Goal: Navigation & Orientation: Find specific page/section

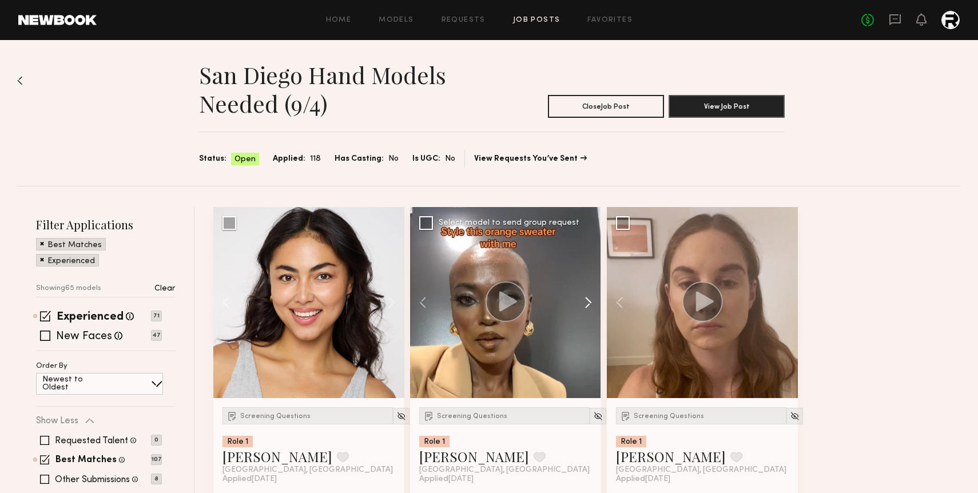
click at [586, 300] on button at bounding box center [582, 302] width 37 height 191
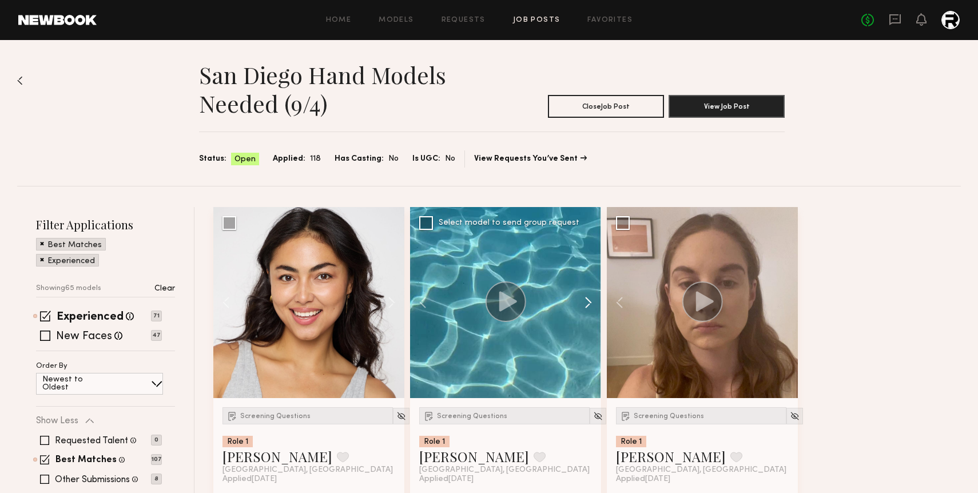
click at [586, 300] on button at bounding box center [582, 302] width 37 height 191
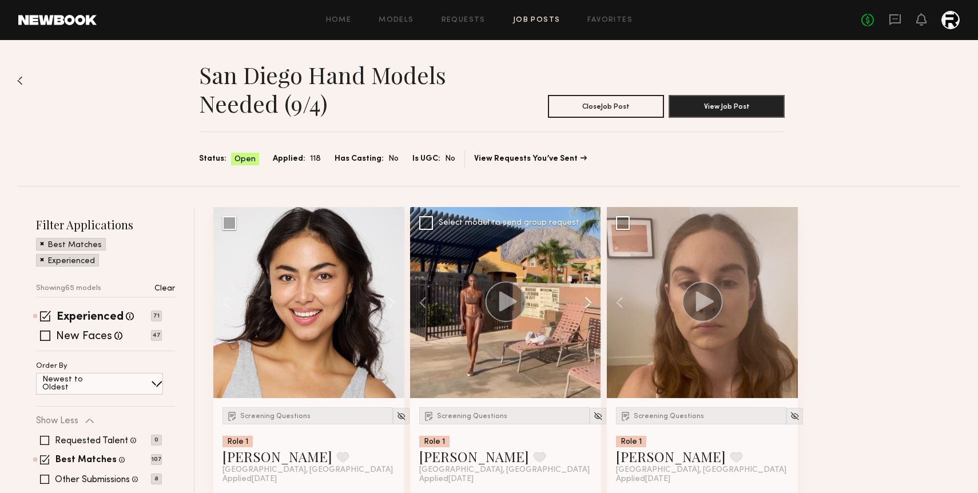
click at [586, 300] on button at bounding box center [582, 302] width 37 height 191
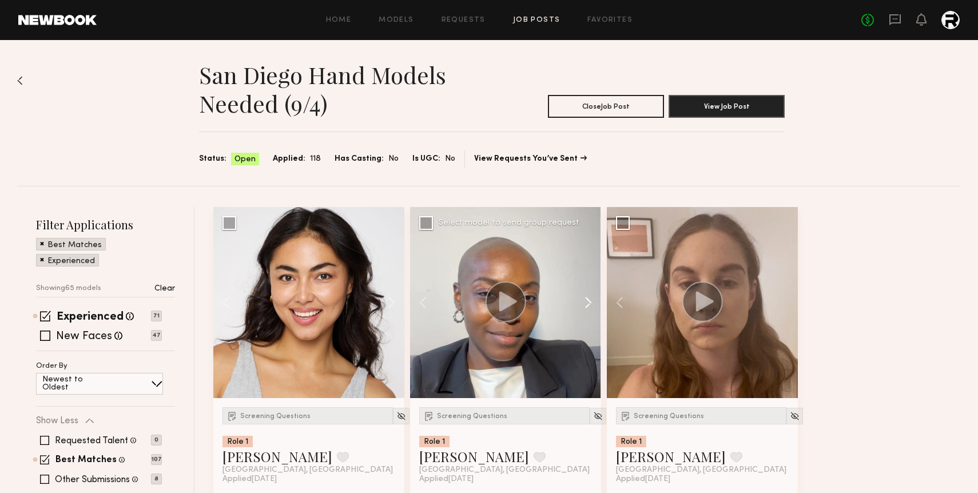
click at [586, 300] on button at bounding box center [582, 302] width 37 height 191
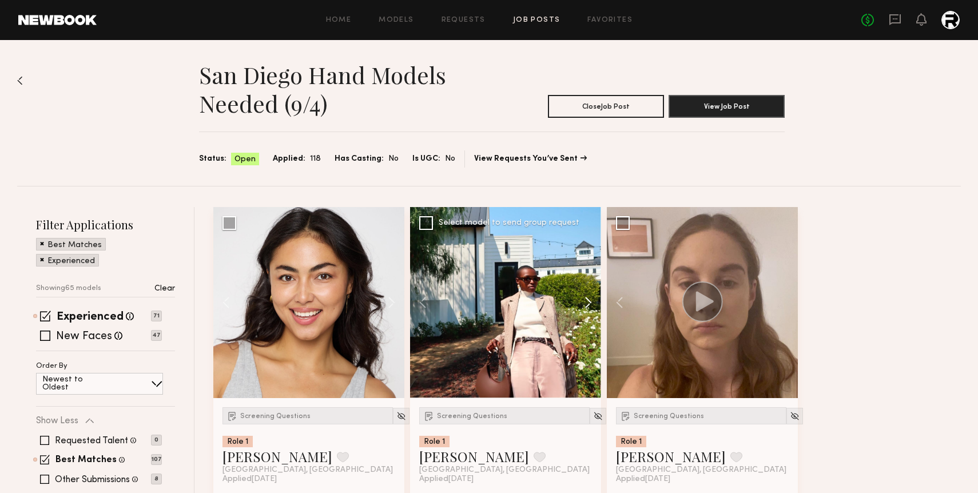
click at [586, 300] on button at bounding box center [582, 302] width 37 height 191
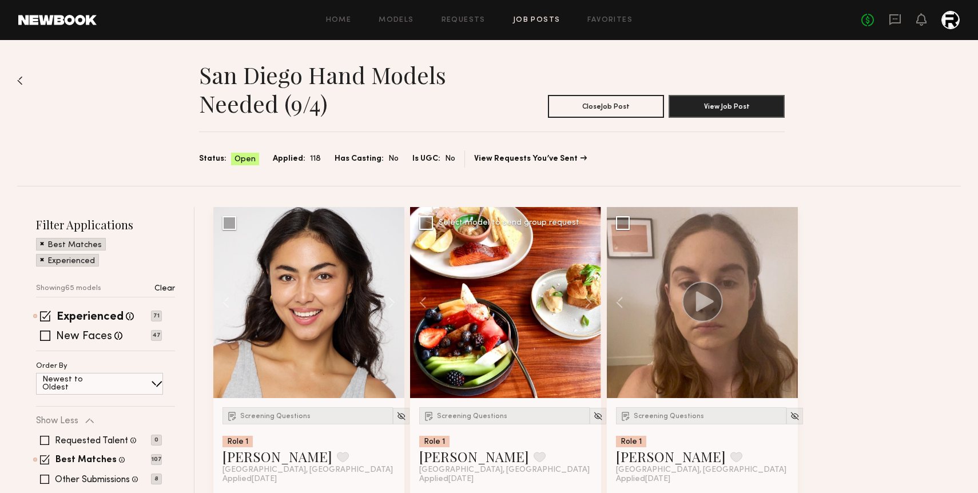
scroll to position [91, 0]
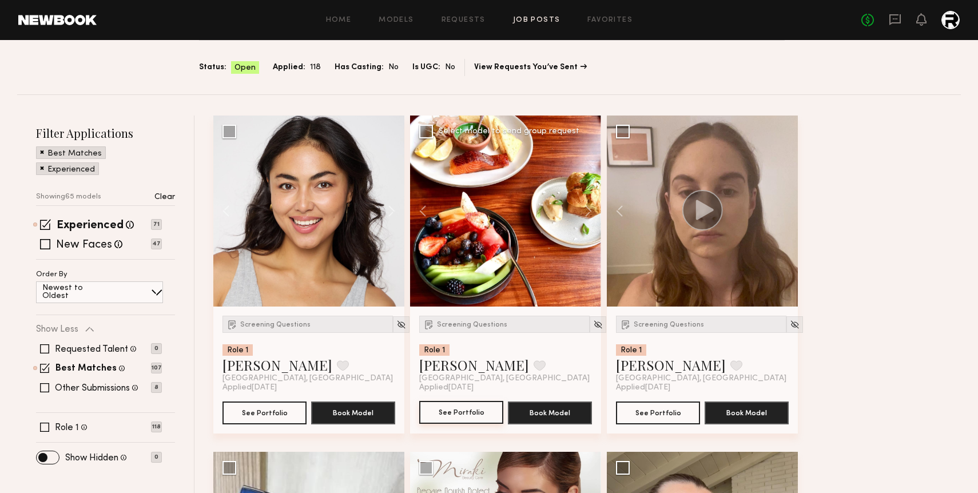
click at [470, 409] on button "See Portfolio" at bounding box center [461, 412] width 84 height 23
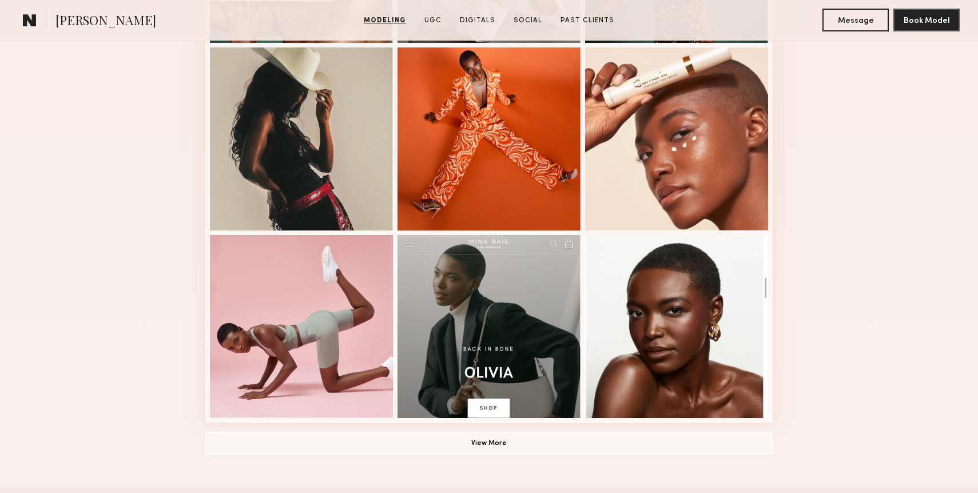
scroll to position [710, 0]
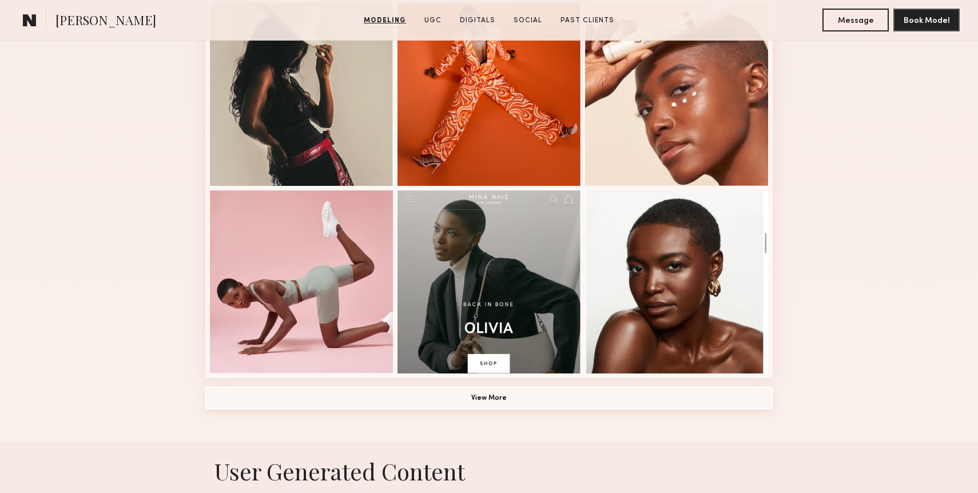
click at [492, 401] on button "View More" at bounding box center [488, 397] width 567 height 23
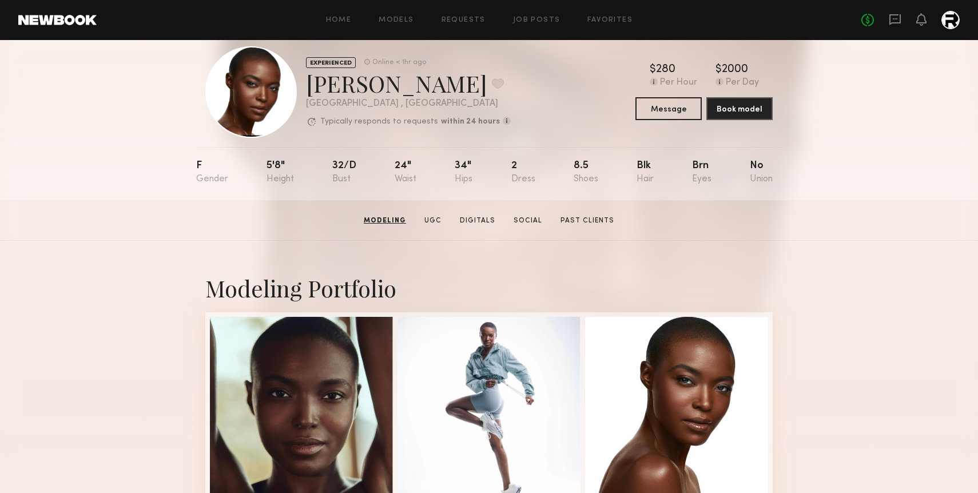
scroll to position [0, 0]
